Goal: Communication & Community: Answer question/provide support

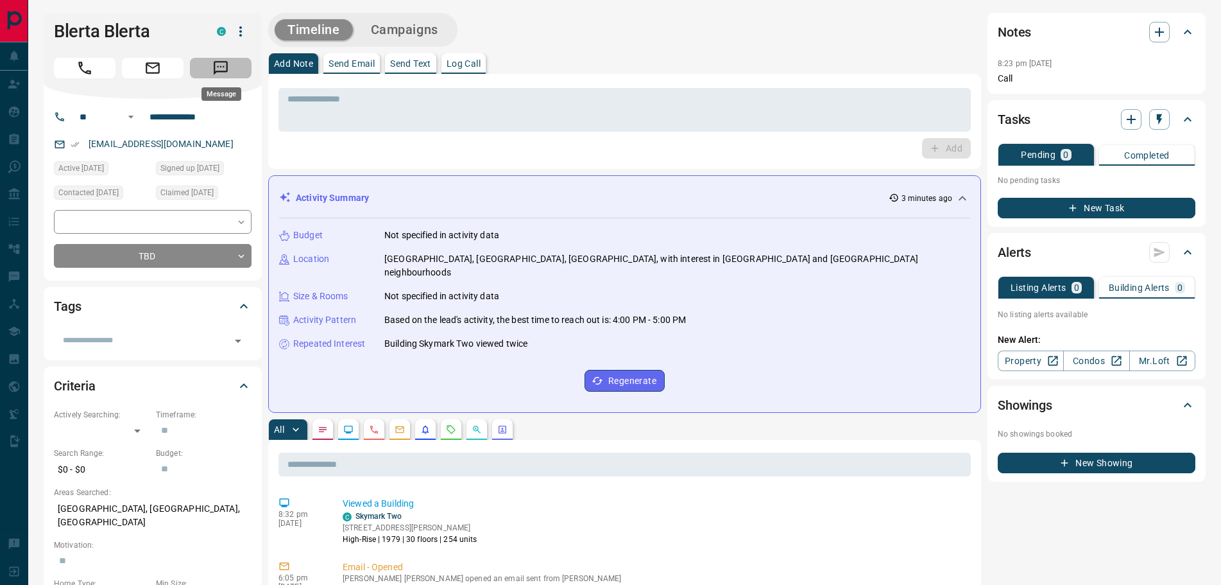
click at [218, 70] on icon "Message" at bounding box center [220, 68] width 17 height 17
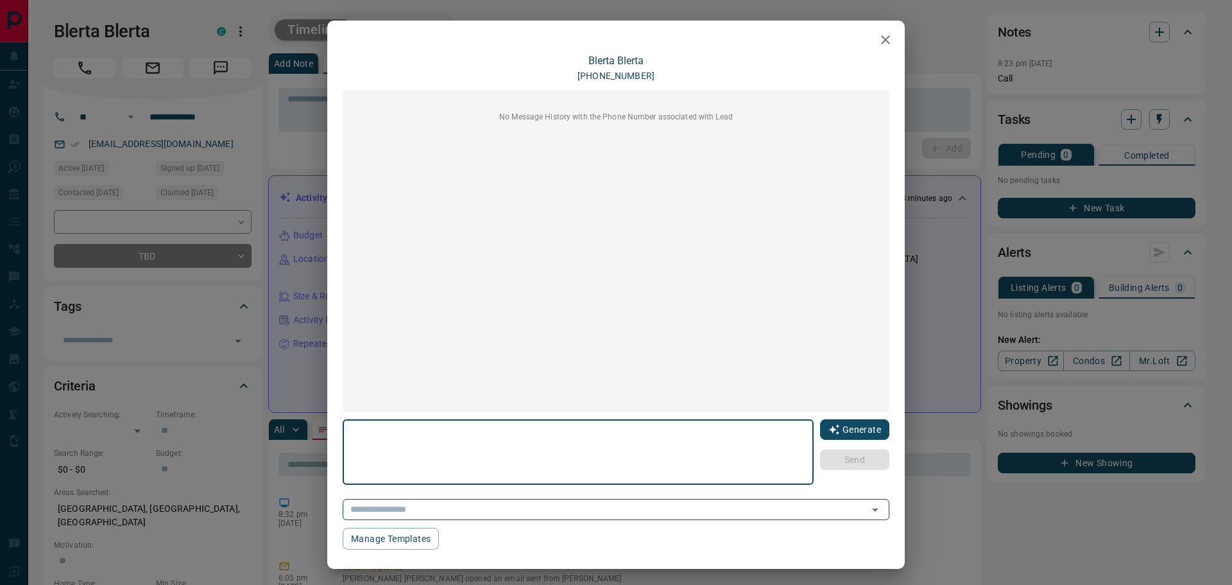
click at [825, 422] on button "Generate" at bounding box center [854, 429] width 69 height 21
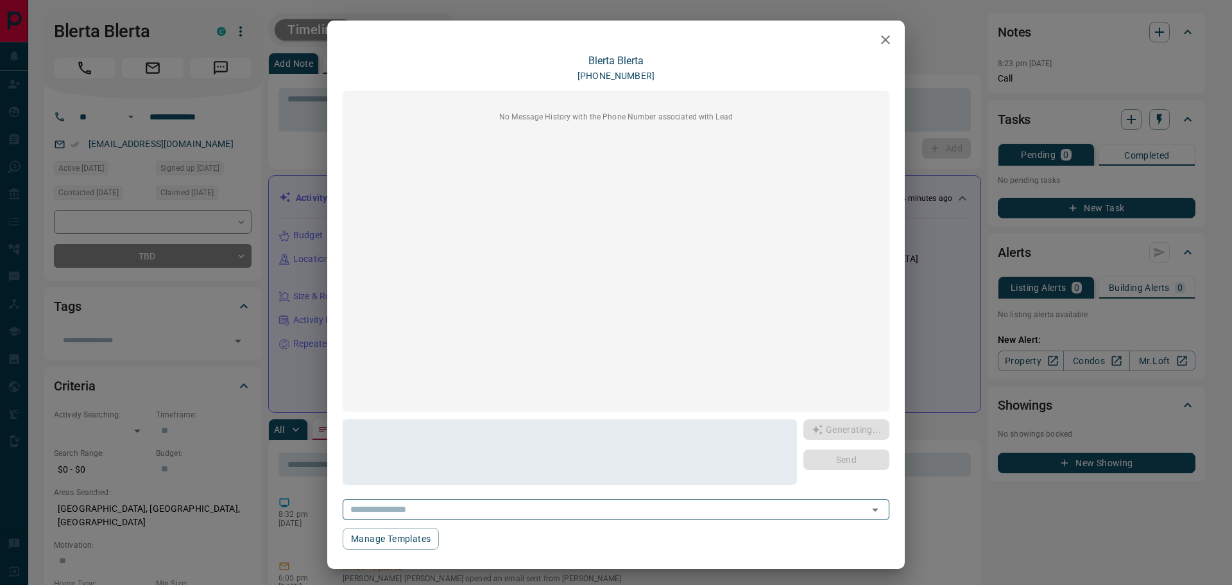
type textarea "**********"
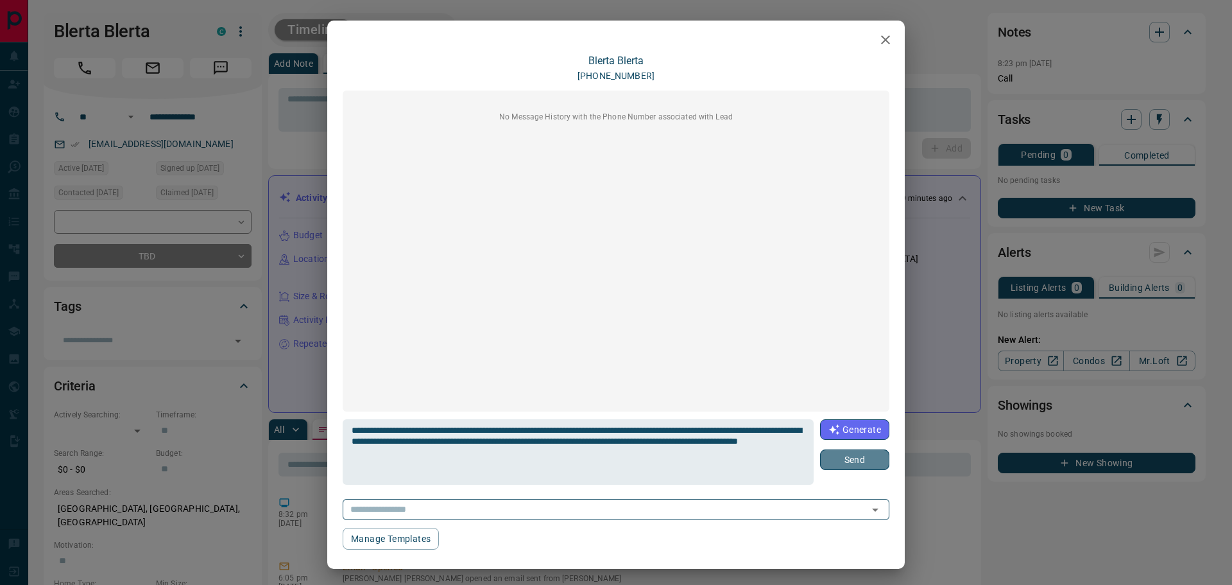
click at [850, 461] on button "Send" at bounding box center [854, 459] width 69 height 21
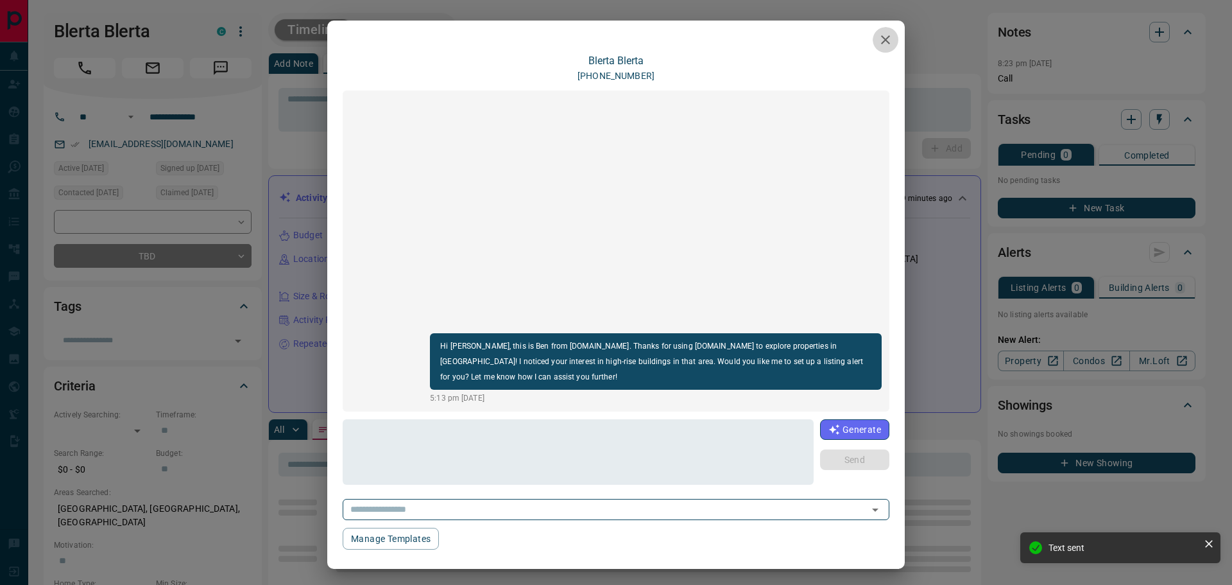
drag, startPoint x: 882, startPoint y: 37, endPoint x: 593, endPoint y: 64, distance: 290.0
click at [881, 37] on icon "button" at bounding box center [885, 39] width 15 height 15
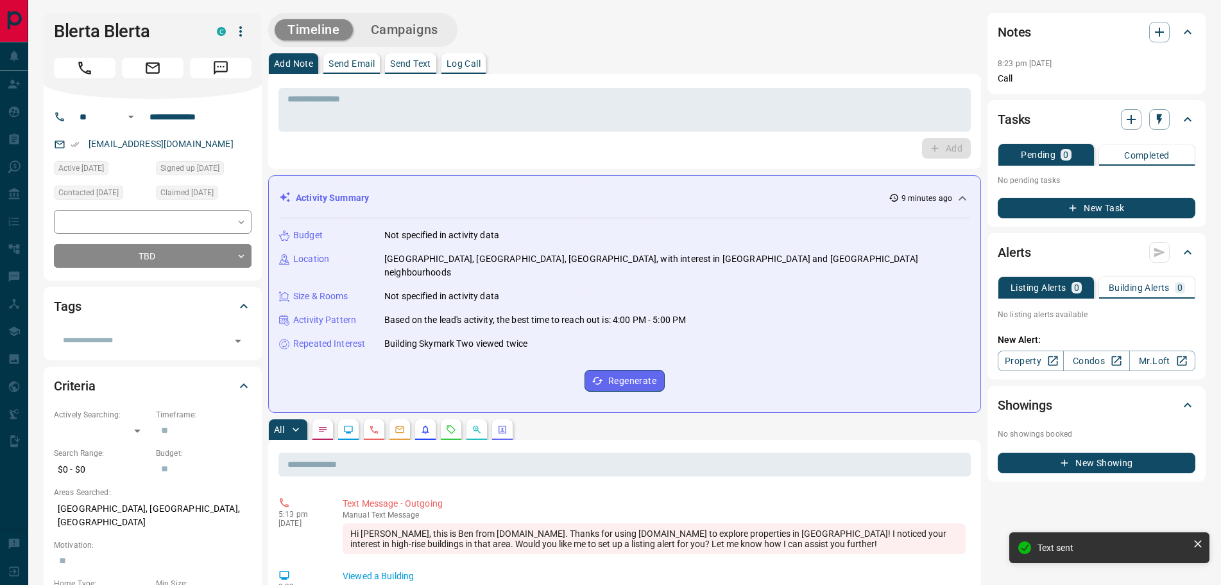
click at [426, 75] on div "* ​ Add" at bounding box center [624, 121] width 713 height 95
drag, startPoint x: 429, startPoint y: 95, endPoint x: 424, endPoint y: 101, distance: 7.8
click at [428, 96] on textarea at bounding box center [625, 110] width 674 height 33
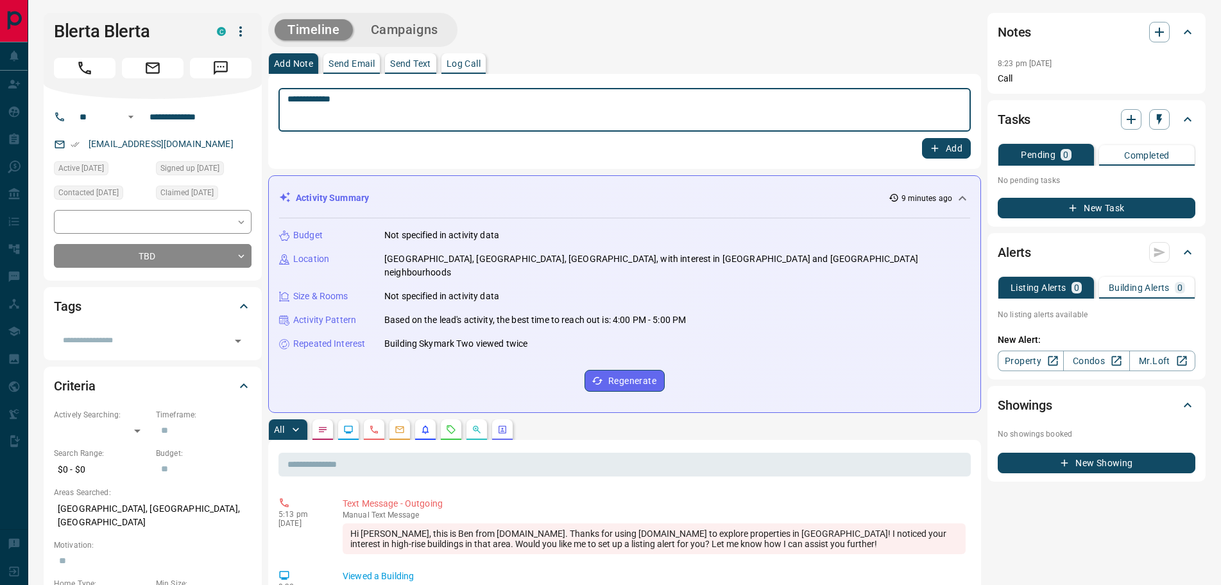
type textarea "**********"
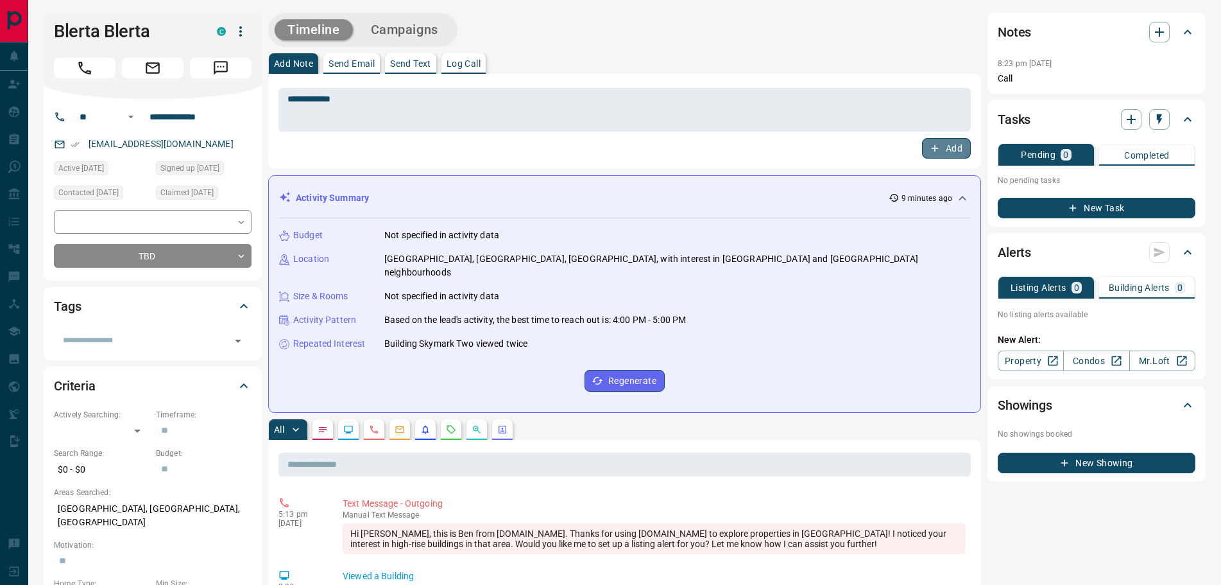
click at [938, 150] on icon "button" at bounding box center [935, 148] width 12 height 12
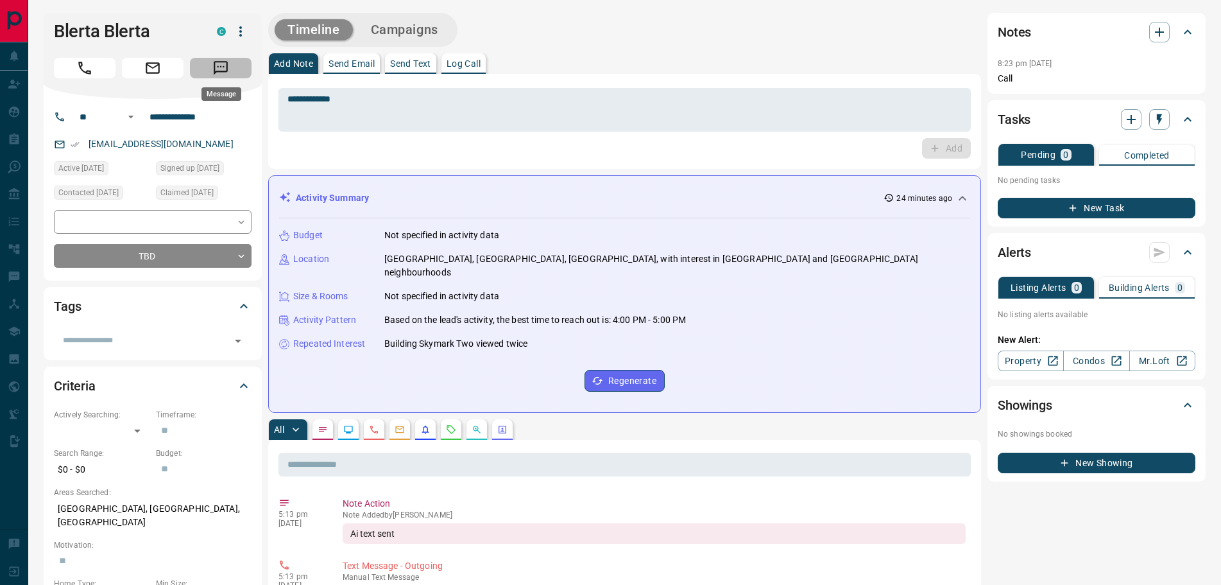
click at [232, 70] on button "Message" at bounding box center [221, 68] width 62 height 21
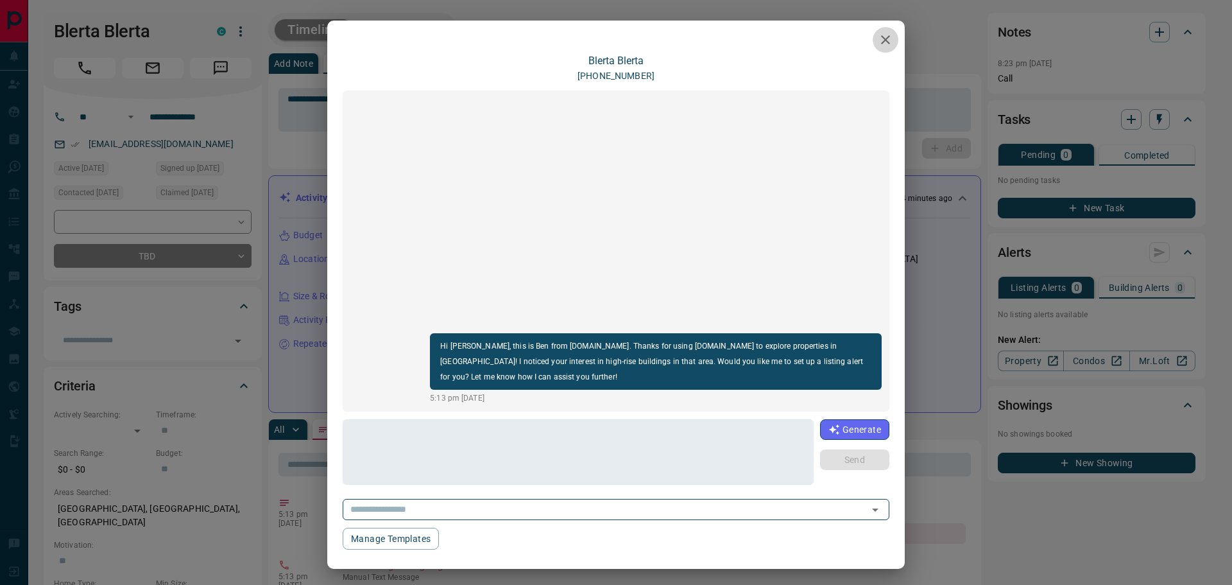
drag, startPoint x: 877, startPoint y: 41, endPoint x: 843, endPoint y: 44, distance: 34.1
click at [878, 41] on icon "button" at bounding box center [885, 39] width 15 height 15
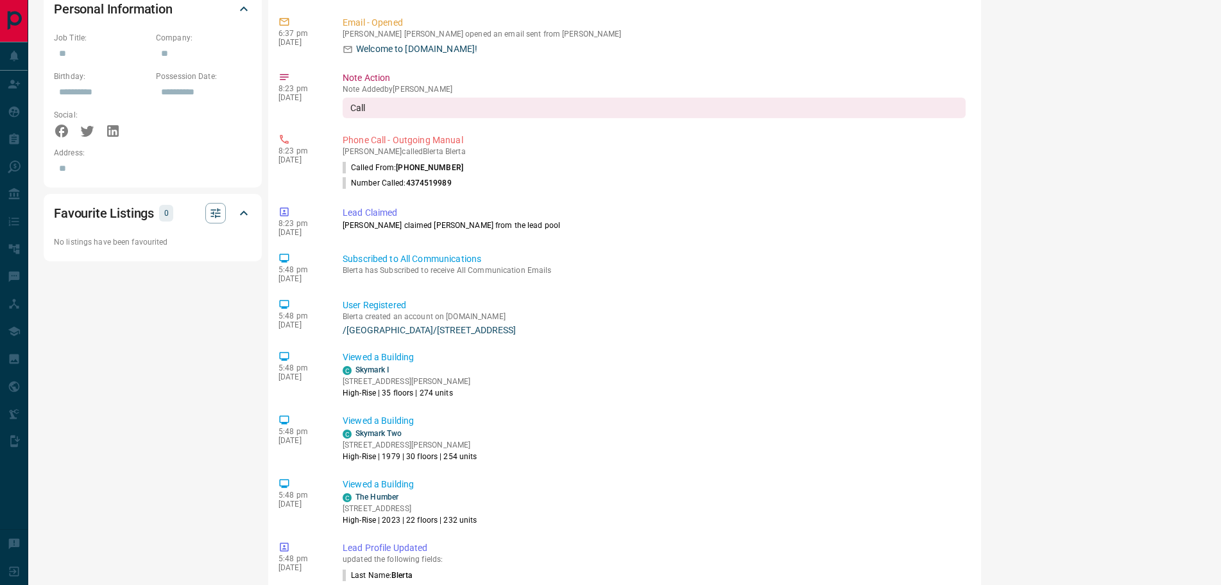
scroll to position [834, 0]
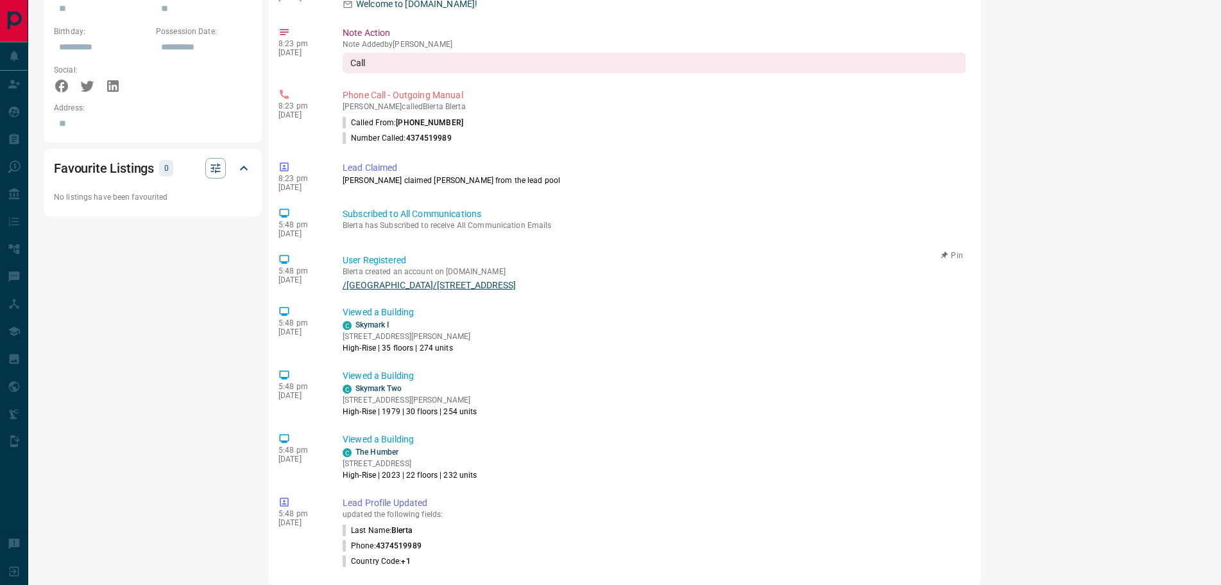
click at [440, 280] on link "/[GEOGRAPHIC_DATA]/[STREET_ADDRESS]" at bounding box center [654, 285] width 623 height 10
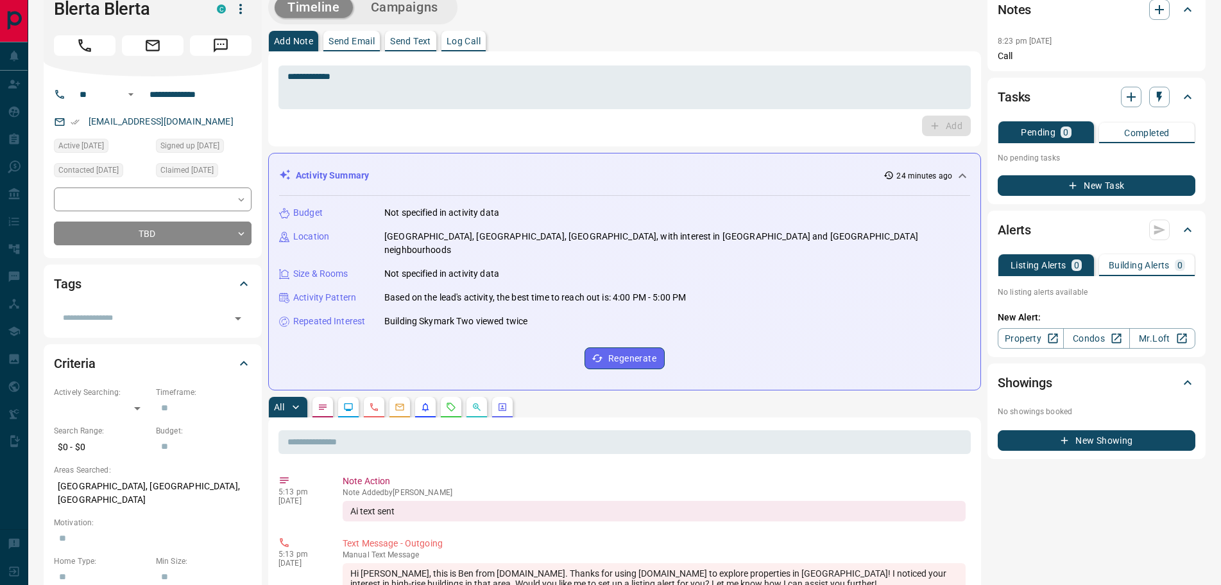
scroll to position [0, 0]
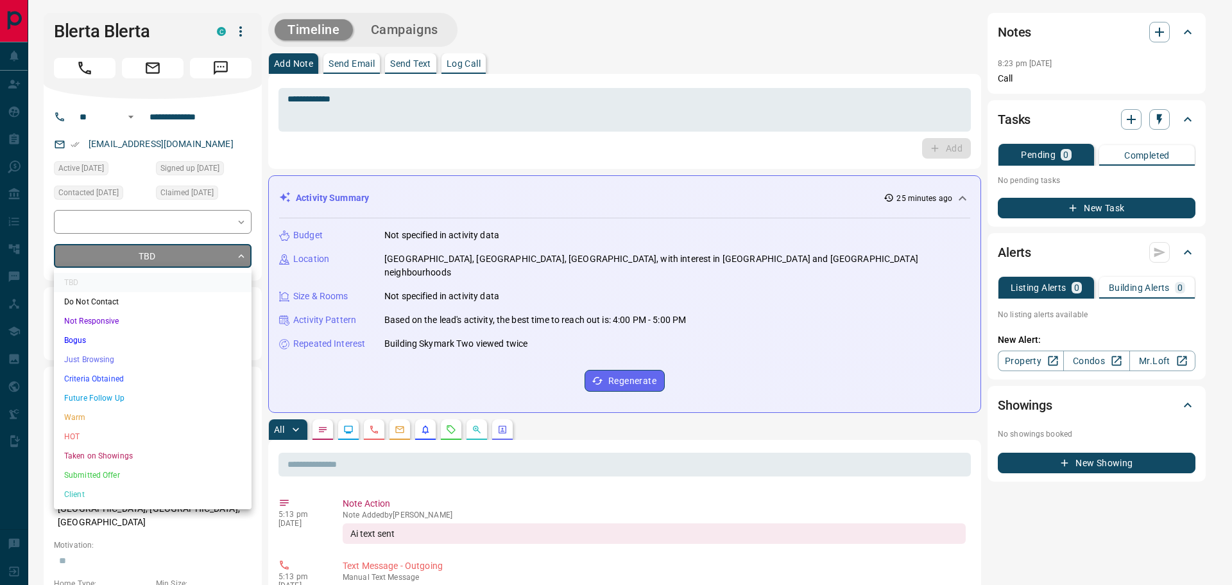
click at [104, 361] on li "Just Browsing" at bounding box center [153, 359] width 198 height 19
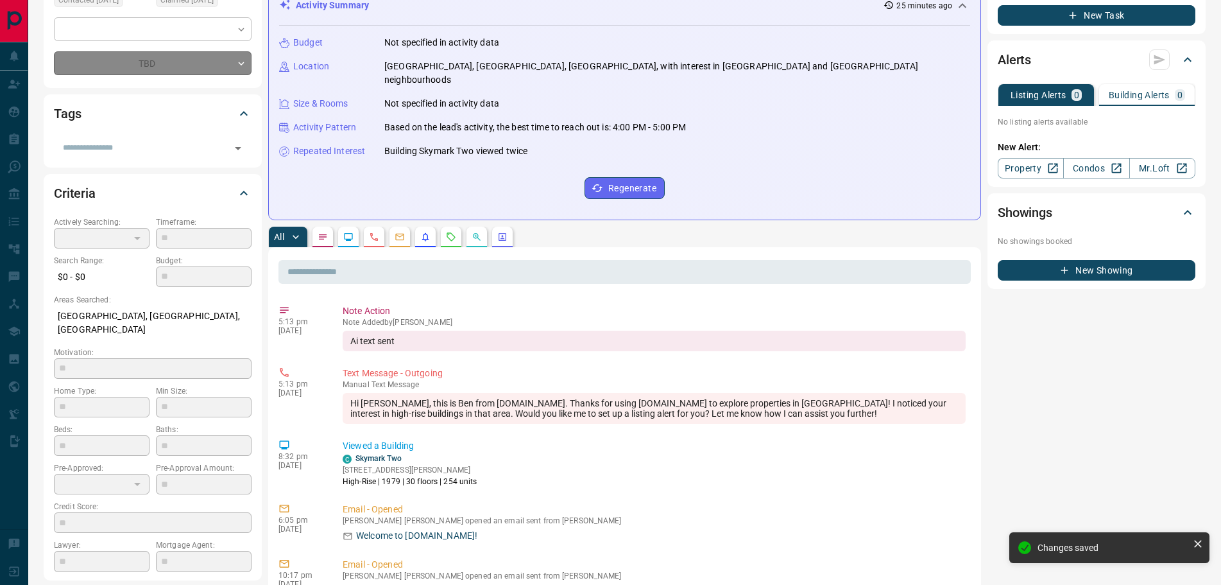
type input "*"
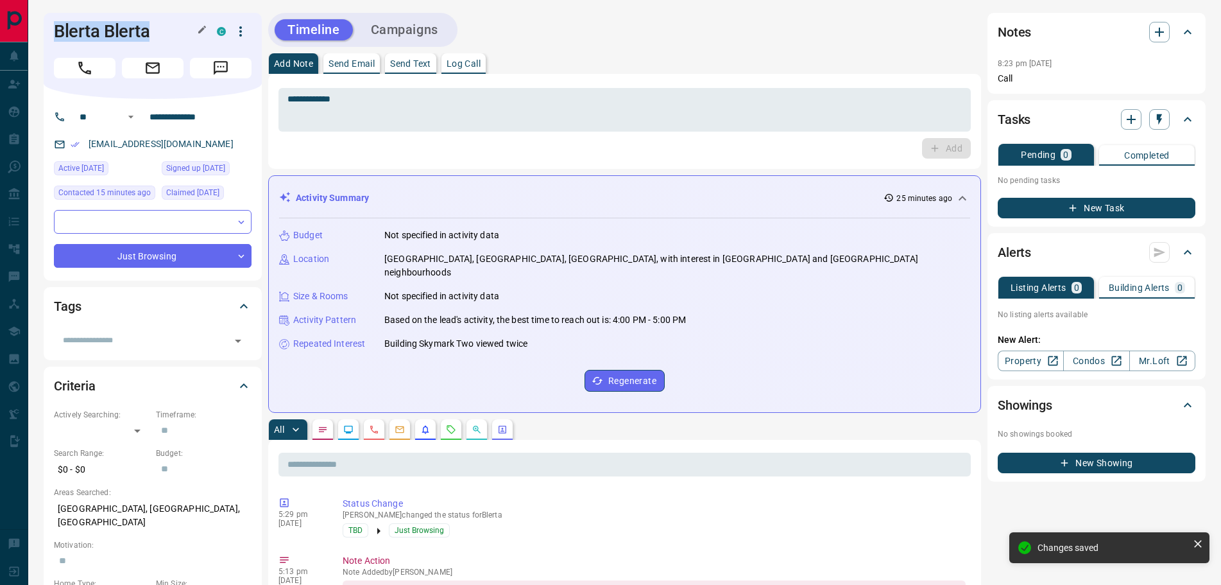
drag, startPoint x: 137, startPoint y: 29, endPoint x: 55, endPoint y: 26, distance: 81.6
click at [55, 26] on h1 "Blerta Blerta" at bounding box center [126, 31] width 144 height 21
copy h1 "Blerta Blerta"
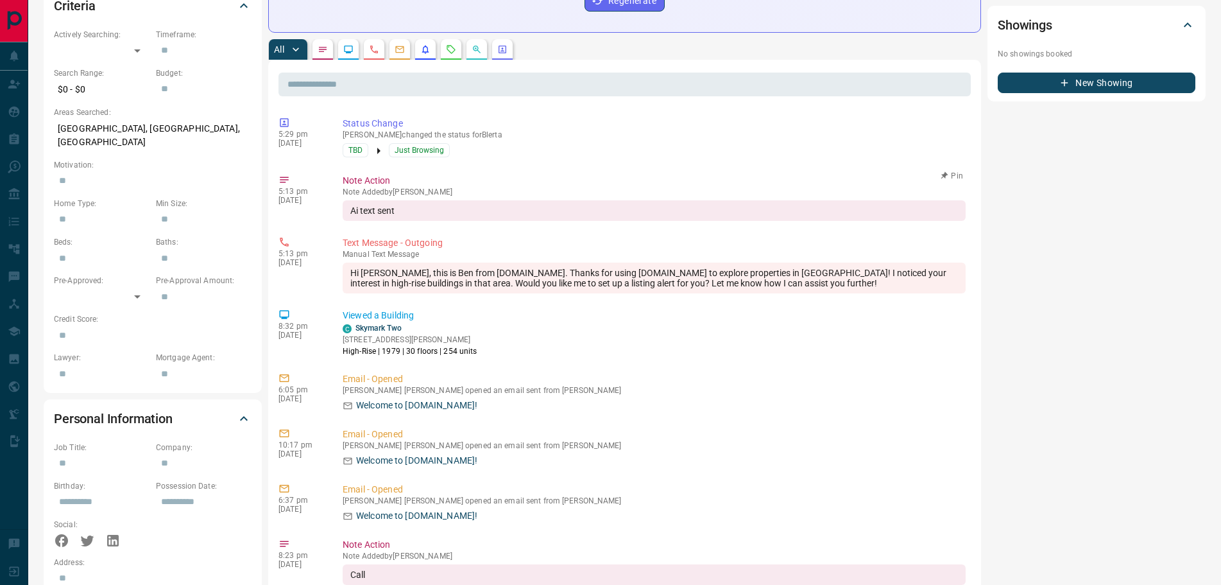
scroll to position [385, 0]
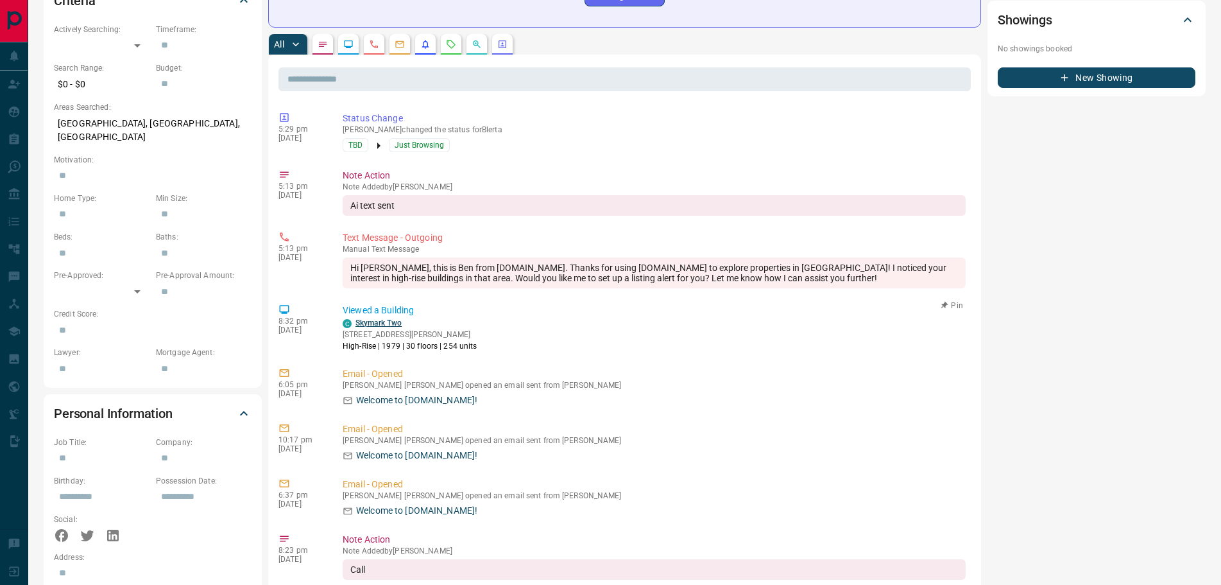
click at [380, 318] on link "Skymark Two" at bounding box center [379, 322] width 46 height 9
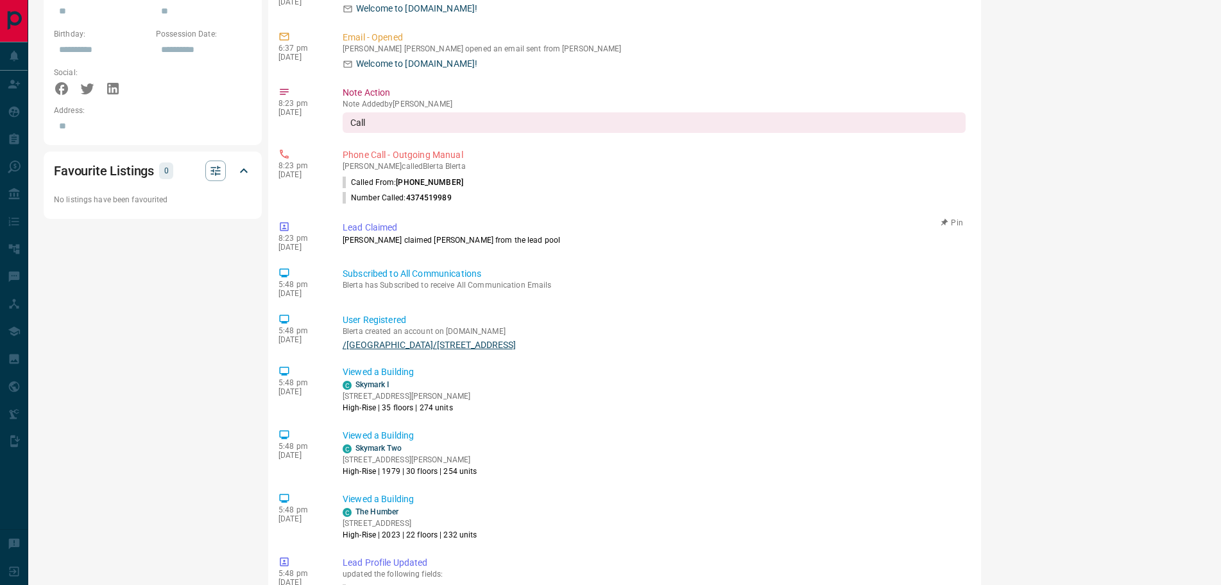
scroll to position [891, 0]
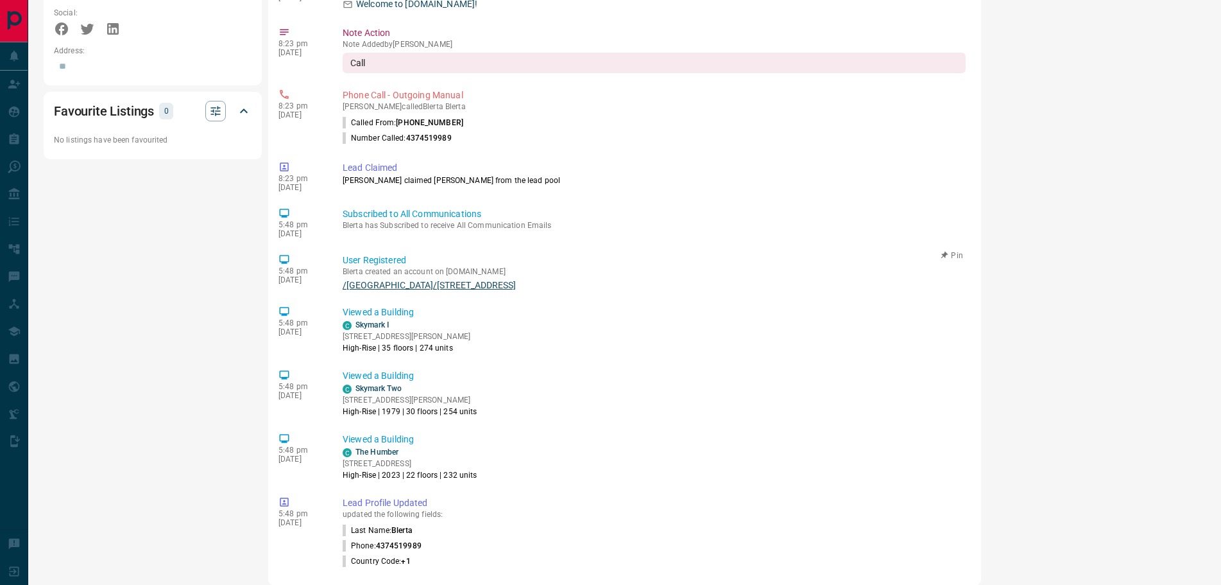
click at [395, 280] on link "/[GEOGRAPHIC_DATA]/[STREET_ADDRESS]" at bounding box center [654, 285] width 623 height 10
